Goal: Transaction & Acquisition: Download file/media

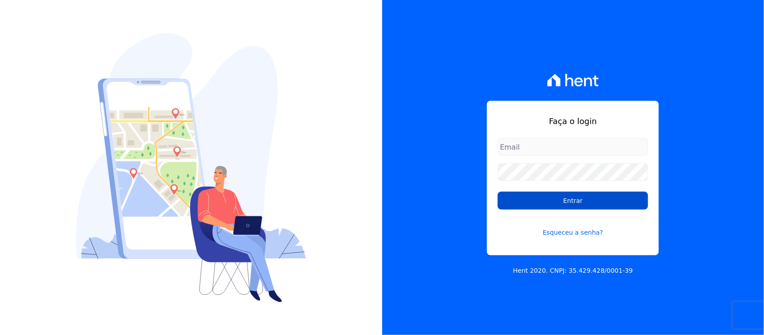
type input "[PERSON_NAME][EMAIL_ADDRESS][PERSON_NAME][DOMAIN_NAME]"
click at [527, 204] on input "Entrar" at bounding box center [572, 200] width 150 height 18
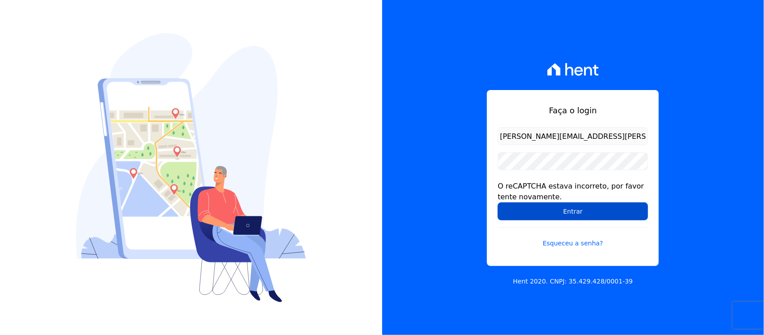
click at [573, 210] on input "Entrar" at bounding box center [572, 211] width 150 height 18
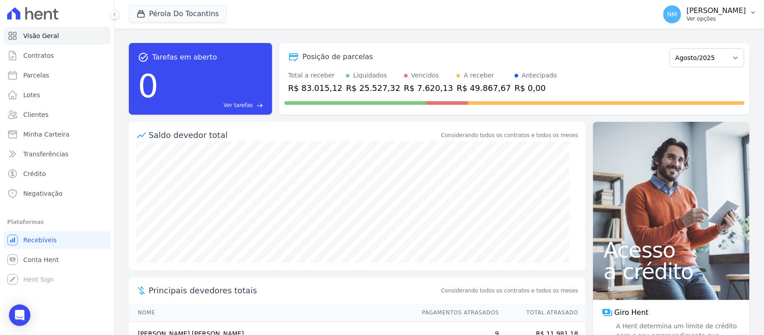
click at [754, 15] on icon "button" at bounding box center [752, 12] width 7 height 7
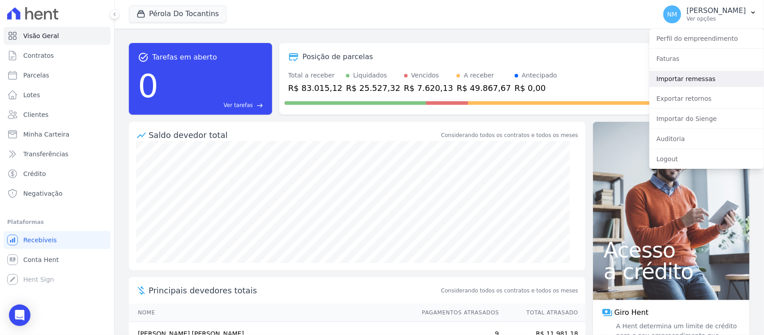
click at [710, 77] on link "Importar remessas" at bounding box center [706, 79] width 115 height 16
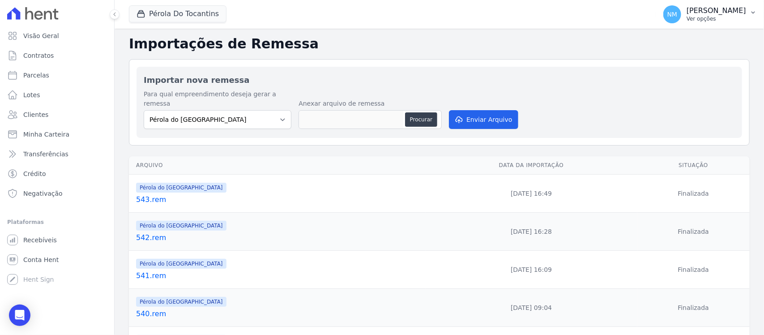
click at [755, 20] on button "NM Nilda Moura Ver opções" at bounding box center [710, 14] width 108 height 25
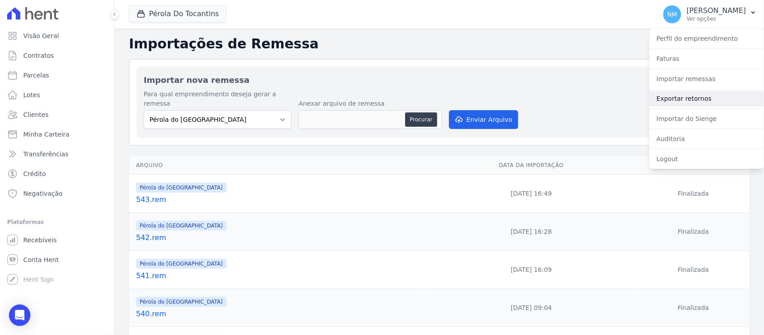
click at [704, 96] on link "Exportar retornos" at bounding box center [706, 98] width 115 height 16
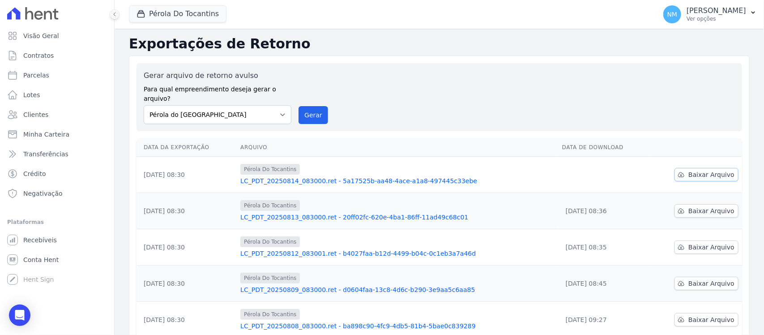
click at [715, 170] on span "Baixar Arquivo" at bounding box center [711, 174] width 46 height 9
click at [283, 105] on select "Pérola do Tocantins SPE Montenegro" at bounding box center [218, 114] width 148 height 19
select select "168bdd06-a3dd-4988-b5a9-b0a7c7bf8968"
click at [144, 105] on select "Pérola do Tocantins SPE Montenegro" at bounding box center [218, 114] width 148 height 19
click at [209, 16] on button "Pérola Do Tocantins" at bounding box center [178, 13] width 98 height 17
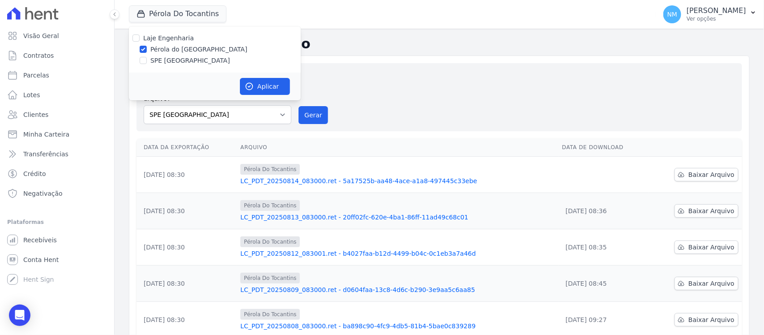
drag, startPoint x: 179, startPoint y: 60, endPoint x: 180, endPoint y: 55, distance: 5.4
click at [179, 59] on label "SPE Montenegro" at bounding box center [190, 60] width 80 height 9
click at [147, 59] on input "SPE Montenegro" at bounding box center [143, 60] width 7 height 7
checkbox input "true"
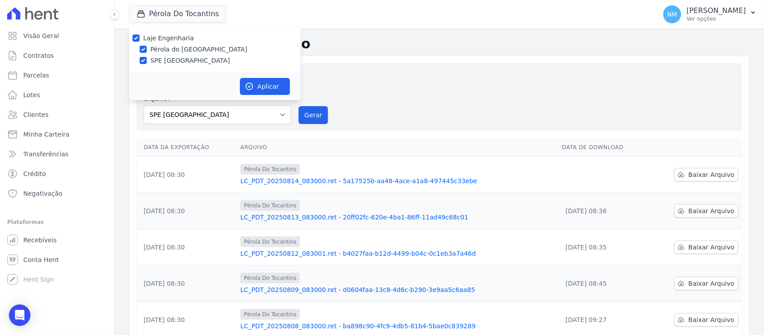
click at [182, 48] on label "Pérola do Tocantins" at bounding box center [198, 49] width 97 height 9
click at [147, 48] on input "Pérola do Tocantins" at bounding box center [143, 49] width 7 height 7
checkbox input "false"
click at [263, 82] on button "Aplicar" at bounding box center [265, 86] width 50 height 17
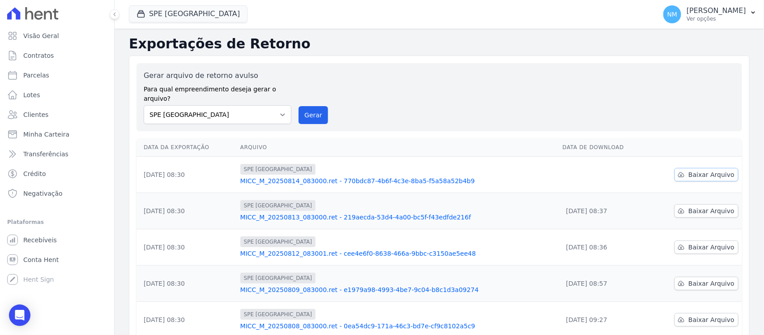
click at [680, 171] on icon at bounding box center [680, 174] width 7 height 7
